Goal: Obtain resource: Obtain resource

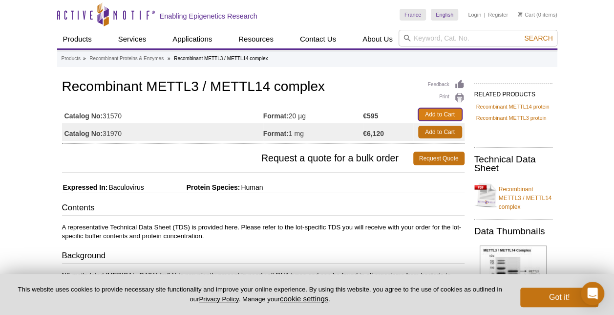
click at [437, 113] on link "Add to Cart" at bounding box center [440, 114] width 44 height 13
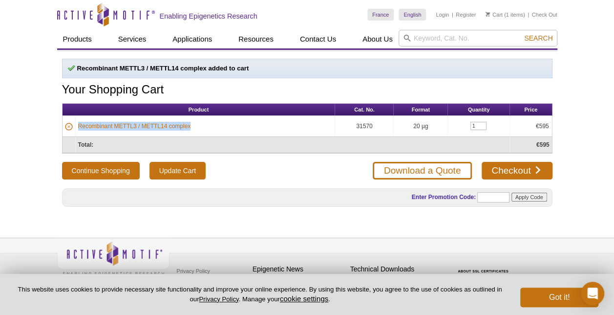
drag, startPoint x: 258, startPoint y: 125, endPoint x: 72, endPoint y: 129, distance: 185.8
click at [72, 129] on tr "Recombinant METTL3 / METTL14 complex 31570 20 µg 1 €595" at bounding box center [308, 126] width 490 height 21
copy link "Recombinant METTL3 / METTL14 complex"
click at [335, 191] on div "Enter Promotion Code: Apply Code" at bounding box center [307, 197] width 491 height 19
drag, startPoint x: 376, startPoint y: 124, endPoint x: 351, endPoint y: 128, distance: 25.3
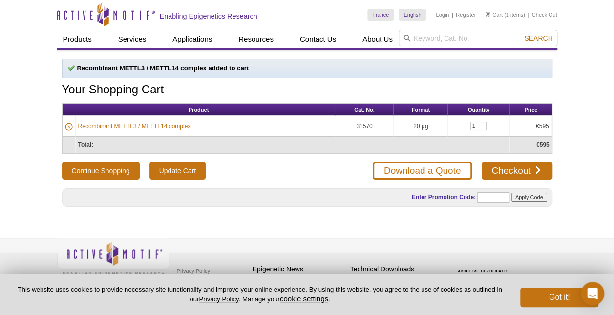
click at [351, 128] on td "31570" at bounding box center [364, 126] width 59 height 21
copy td "31570"
click at [501, 167] on link "Checkout" at bounding box center [517, 171] width 70 height 18
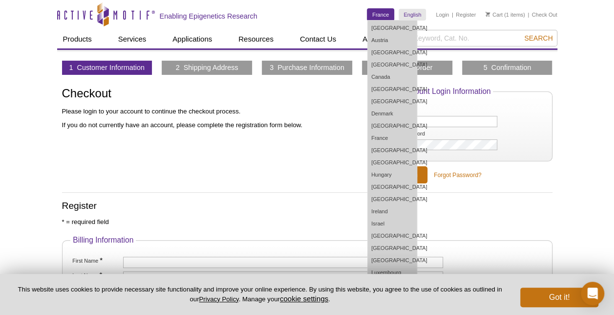
click at [382, 16] on link "France" at bounding box center [381, 15] width 26 height 12
click at [392, 138] on link "France" at bounding box center [392, 138] width 49 height 12
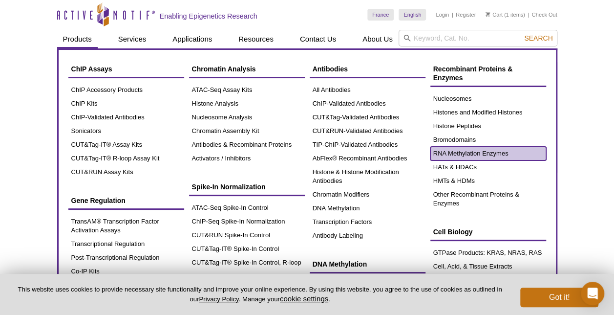
click at [466, 153] on link "RNA Methylation Enzymes" at bounding box center [489, 154] width 116 height 14
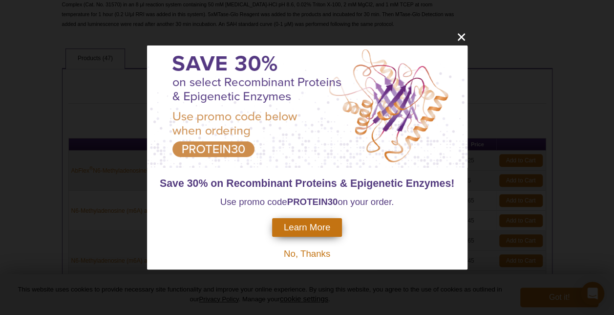
scroll to position [293, 0]
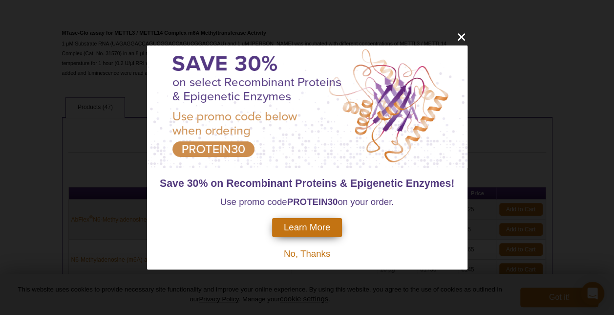
click at [314, 230] on span "Learn More" at bounding box center [307, 227] width 46 height 11
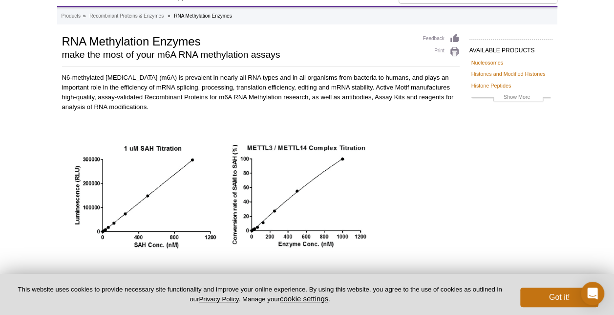
scroll to position [10, 0]
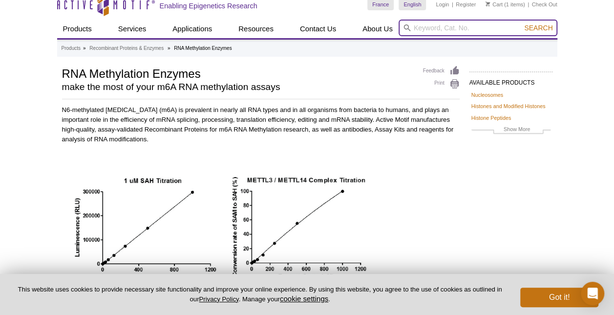
click at [432, 27] on input "search" at bounding box center [478, 28] width 159 height 17
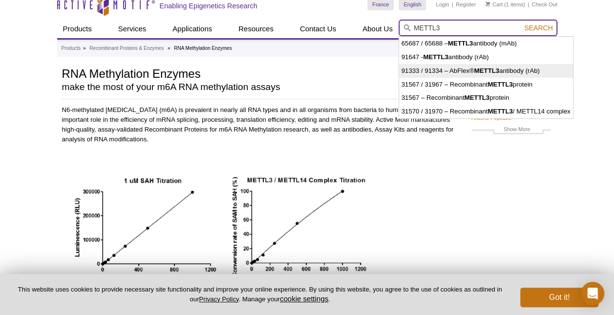
scroll to position [59, 0]
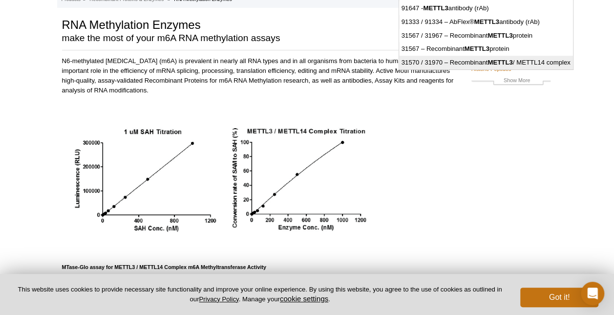
click at [464, 64] on li "31570 / 31970 – Recombinant METTL3 / METTL14 complex" at bounding box center [486, 63] width 174 height 14
type input "31570 / 31970 – Recombinant METTL3 / METTL14 complex"
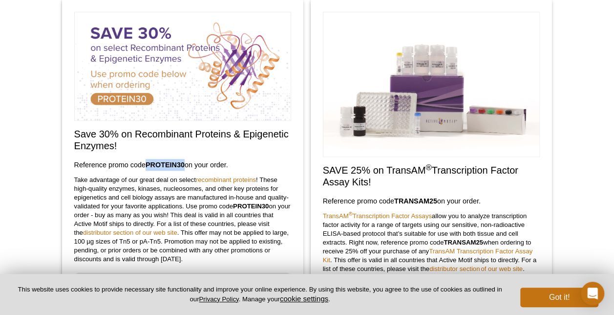
drag, startPoint x: 186, startPoint y: 164, endPoint x: 149, endPoint y: 165, distance: 37.2
click at [149, 165] on strong "PROTEIN30" at bounding box center [165, 165] width 39 height 8
copy strong "PROTEIN30"
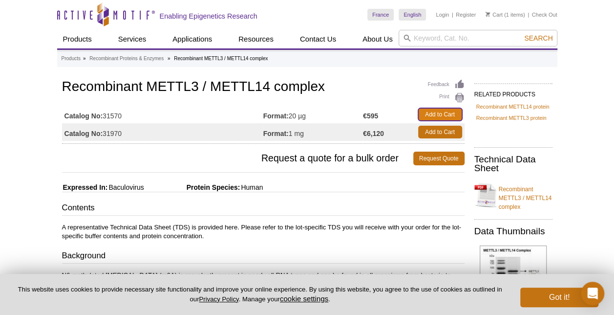
click at [445, 113] on link "Add to Cart" at bounding box center [440, 114] width 44 height 13
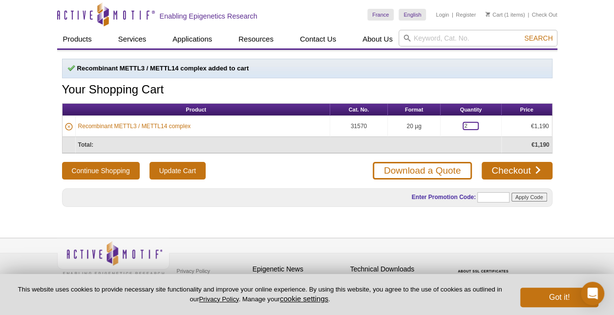
drag, startPoint x: 469, startPoint y: 125, endPoint x: 460, endPoint y: 125, distance: 8.8
click at [463, 125] on input "2" at bounding box center [471, 126] width 16 height 8
type input "1"
click at [494, 197] on input "text" at bounding box center [494, 197] width 32 height 10
paste input "PROTEIN30"
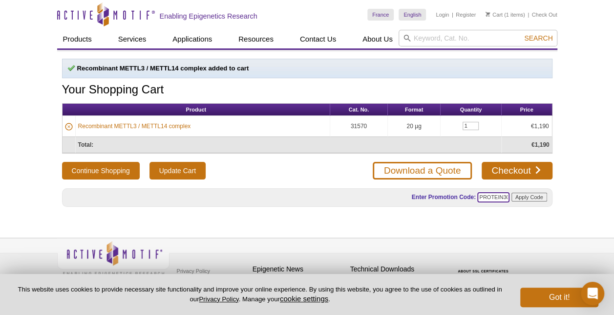
scroll to position [0, 1]
type input "PROTEIN30"
click at [523, 194] on input "Apply Code" at bounding box center [530, 197] width 36 height 9
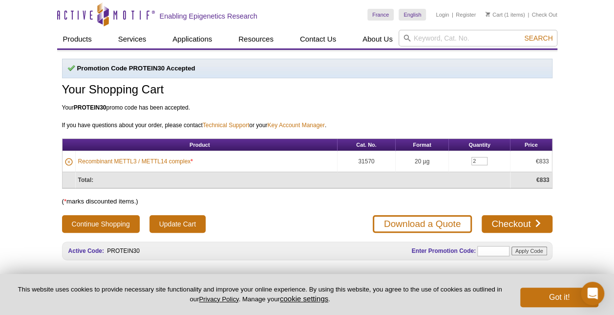
drag, startPoint x: 483, startPoint y: 154, endPoint x: 480, endPoint y: 158, distance: 5.2
click at [480, 158] on td "2" at bounding box center [479, 161] width 61 height 21
drag, startPoint x: 480, startPoint y: 158, endPoint x: 443, endPoint y: 163, distance: 36.9
click at [443, 163] on tr "Recombinant METTL3 / METTL14 complex * 31570 20 µg 2 €833" at bounding box center [308, 161] width 490 height 21
type input "1"
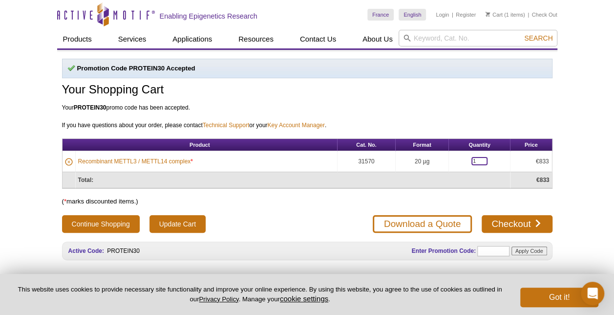
click at [62, 215] on button "Continue Shopping" at bounding box center [101, 224] width 78 height 18
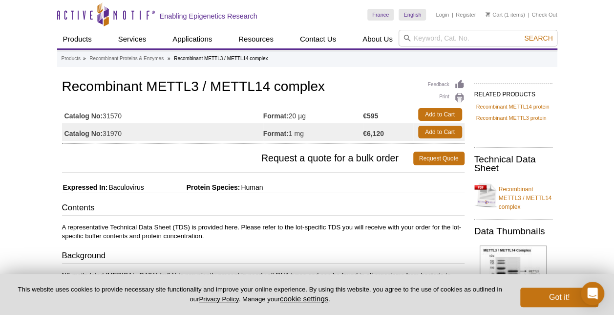
click at [513, 10] on li "Cart (1 items)" at bounding box center [506, 15] width 40 height 12
click at [500, 15] on link "Cart" at bounding box center [494, 14] width 17 height 7
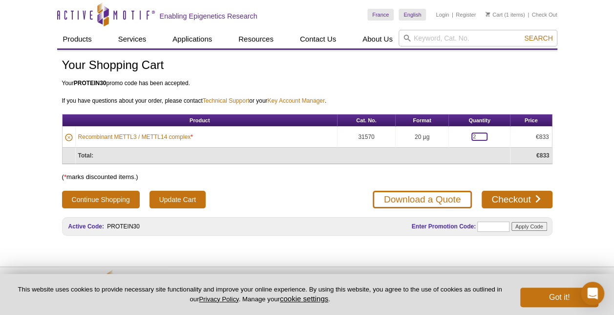
drag, startPoint x: 477, startPoint y: 136, endPoint x: 463, endPoint y: 140, distance: 14.2
click at [463, 140] on td "2" at bounding box center [479, 137] width 61 height 21
type input "1"
click at [466, 197] on link "Download a Quote" at bounding box center [422, 200] width 99 height 18
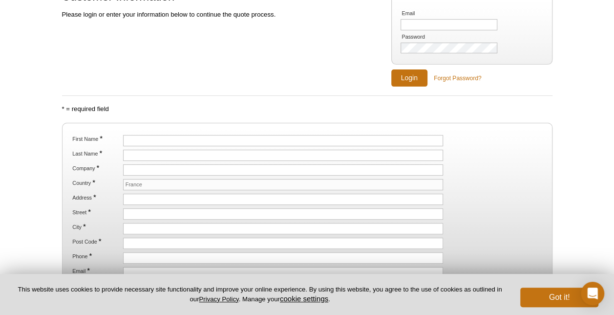
scroll to position [98, 0]
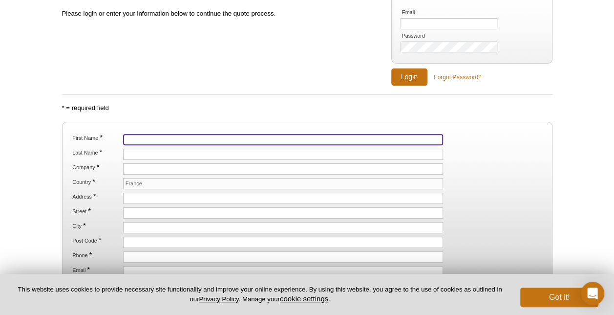
click at [134, 135] on input "First Name *" at bounding box center [283, 139] width 321 height 11
type input "Laure"
type input "[PERSON_NAME]"
type input "CIRI - Inserm U1111"
type input "21"
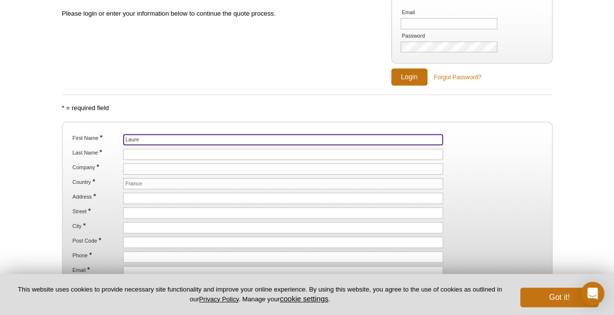
type input "av. [PERSON_NAME]"
type input "Lyon"
type input "69365"
type input "33-437282447"
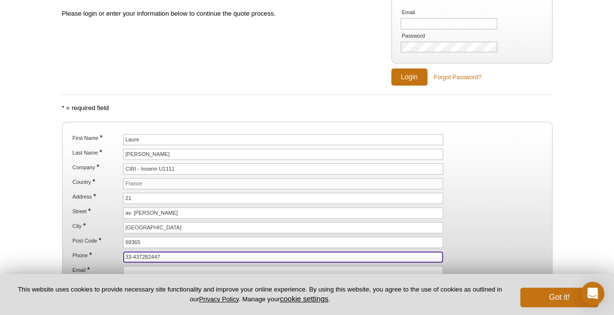
type input "laure.perrin@inserm.fr"
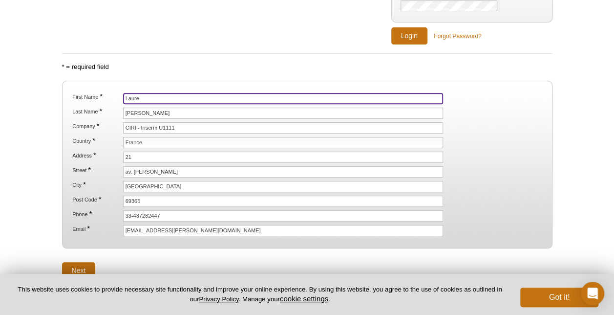
scroll to position [196, 0]
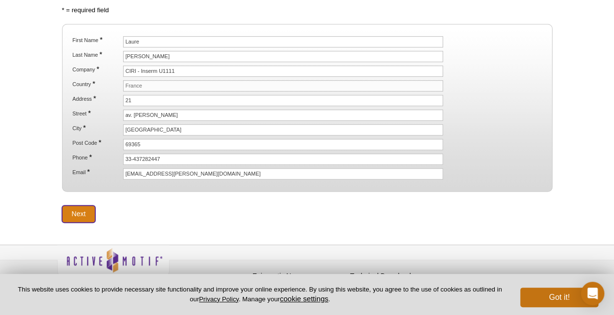
click at [87, 205] on input "Next" at bounding box center [79, 213] width 34 height 17
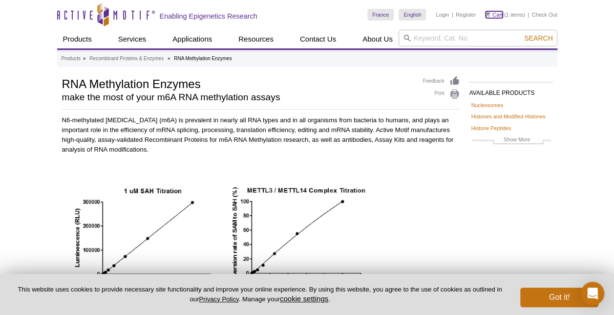
click at [502, 16] on link "Cart" at bounding box center [494, 14] width 17 height 7
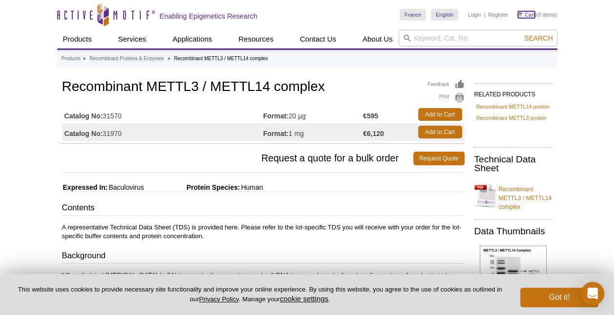
click at [525, 14] on link "Cart" at bounding box center [526, 14] width 17 height 7
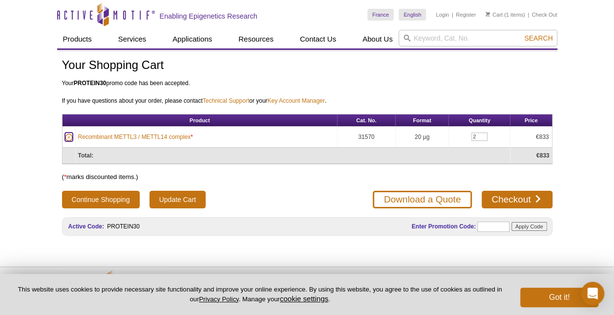
click at [71, 135] on icon at bounding box center [69, 137] width 8 height 8
click at [69, 136] on icon at bounding box center [69, 137] width 8 height 8
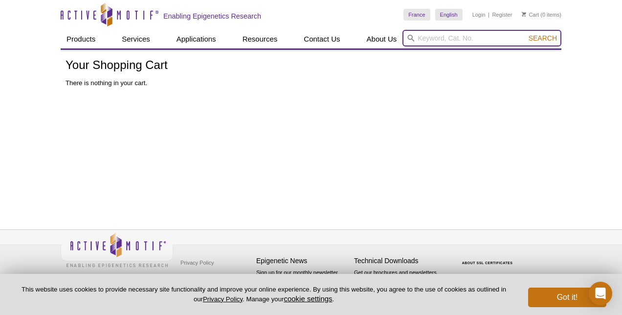
click at [437, 33] on input "search" at bounding box center [481, 38] width 159 height 17
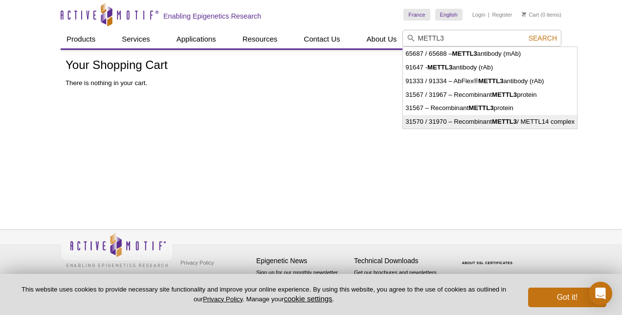
click at [511, 122] on strong "METTL3" at bounding box center [504, 121] width 25 height 7
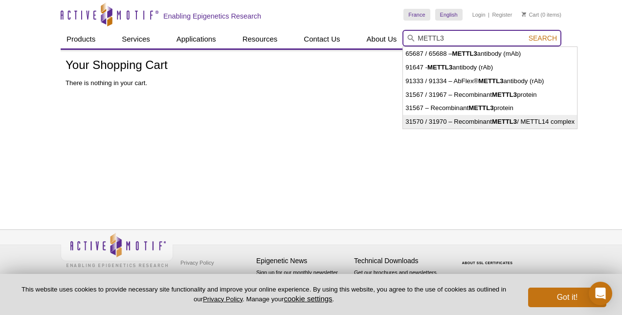
type input "31570 / 31970 – Recombinant METTL3 / METTL14 complex"
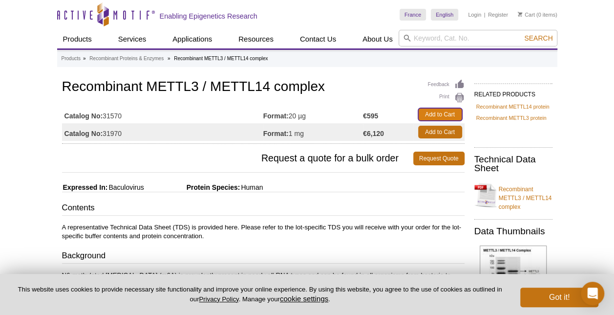
click at [444, 112] on link "Add to Cart" at bounding box center [440, 114] width 44 height 13
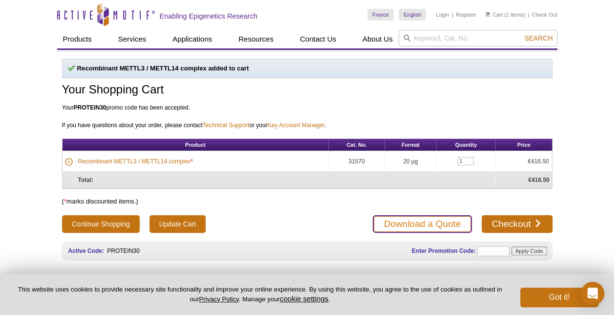
click at [449, 225] on link "Download a Quote" at bounding box center [422, 224] width 99 height 18
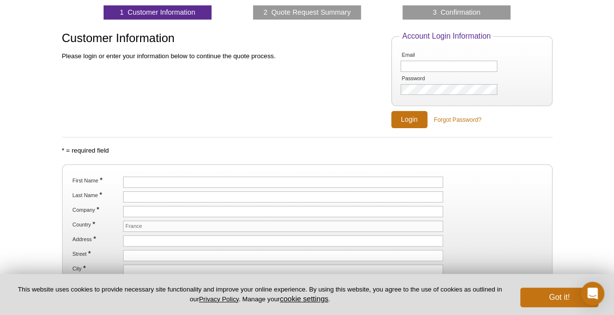
scroll to position [98, 0]
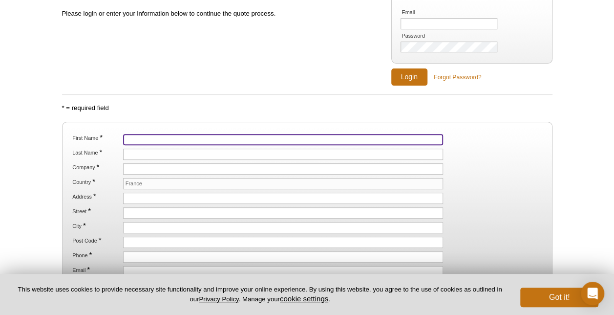
click at [147, 140] on input "First Name *" at bounding box center [283, 139] width 321 height 11
type input "Laure"
type input "Perrin-Cocon"
type input "CIRI - Inserm U1111"
type input "21"
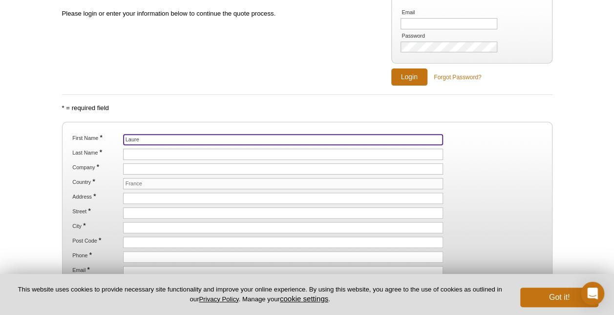
type input "av. Tony Garnier"
type input "Lyon"
type input "69365"
type input "33-437282447"
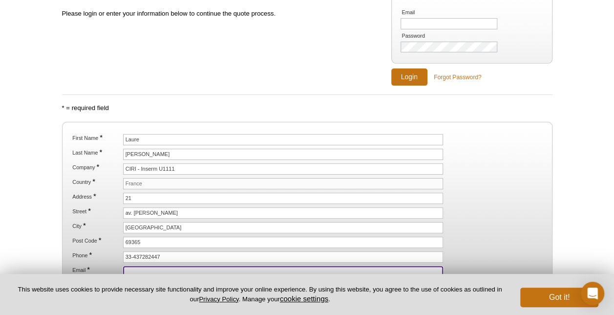
type input "laure.perrin@inserm.fr"
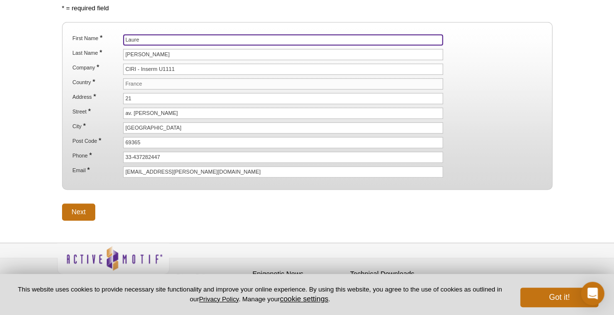
scroll to position [206, 0]
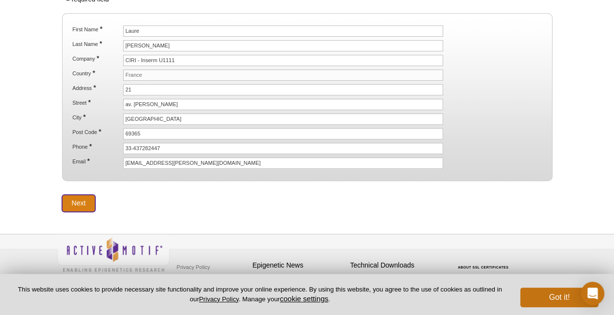
click at [72, 197] on input "Next" at bounding box center [79, 203] width 34 height 17
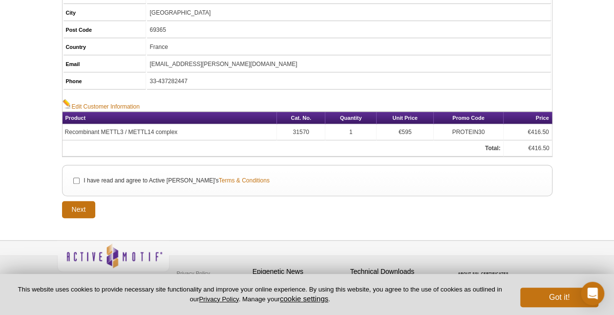
scroll to position [194, 0]
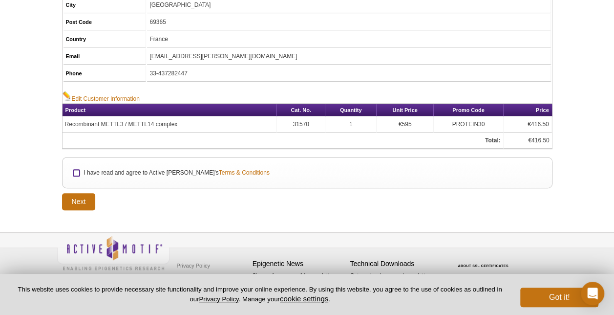
click at [75, 170] on input "I have read and agree to Active Motif's Terms & Conditions" at bounding box center [76, 173] width 6 height 6
checkbox input "true"
click at [84, 201] on input "Next" at bounding box center [79, 201] width 34 height 17
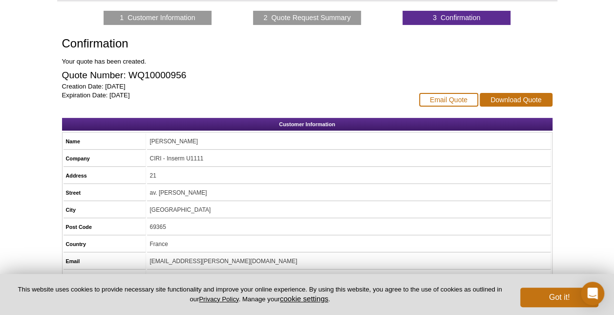
scroll to position [49, 0]
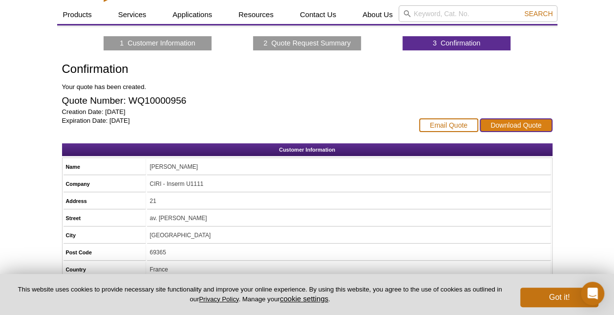
click at [538, 124] on link "Download Quote" at bounding box center [516, 125] width 72 height 14
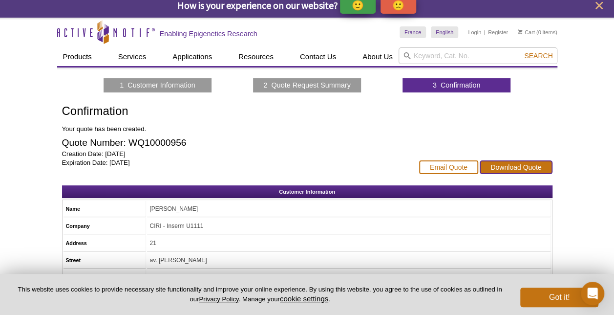
scroll to position [0, 0]
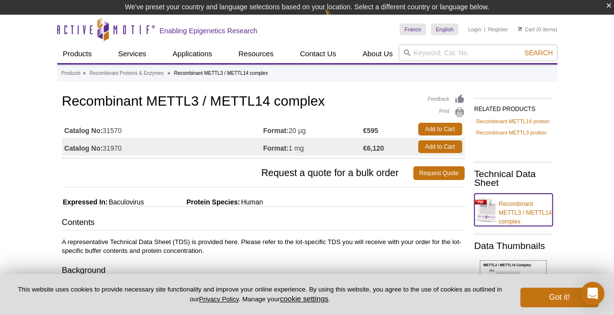
click at [488, 212] on link "Recombinant METTL3 / METTL14 complex" at bounding box center [514, 210] width 78 height 32
